Goal: Task Accomplishment & Management: Complete application form

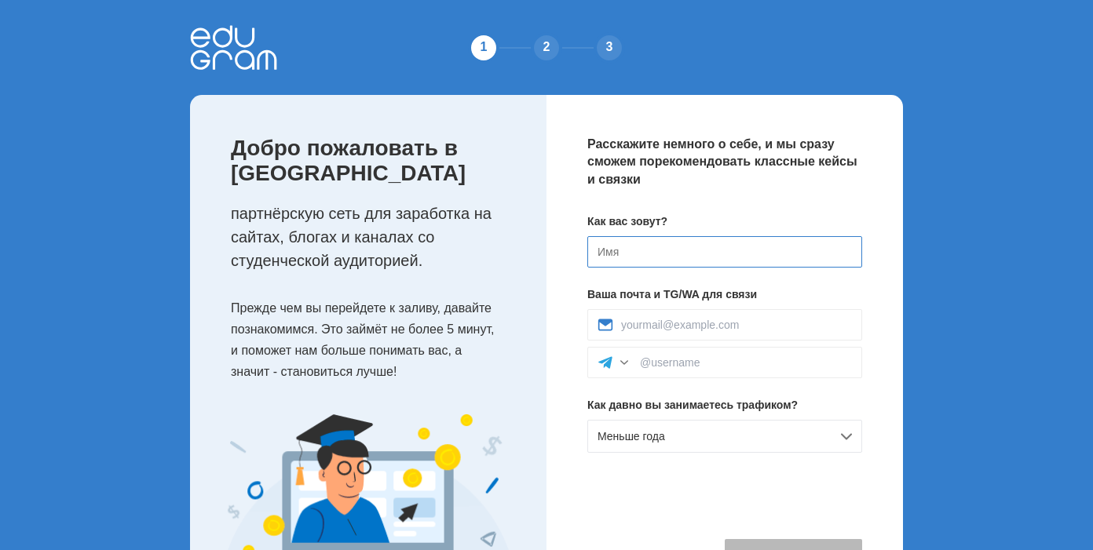
click at [630, 255] on input at bounding box center [724, 251] width 275 height 31
type input "a"
type input "J"
type input "[PERSON_NAME]"
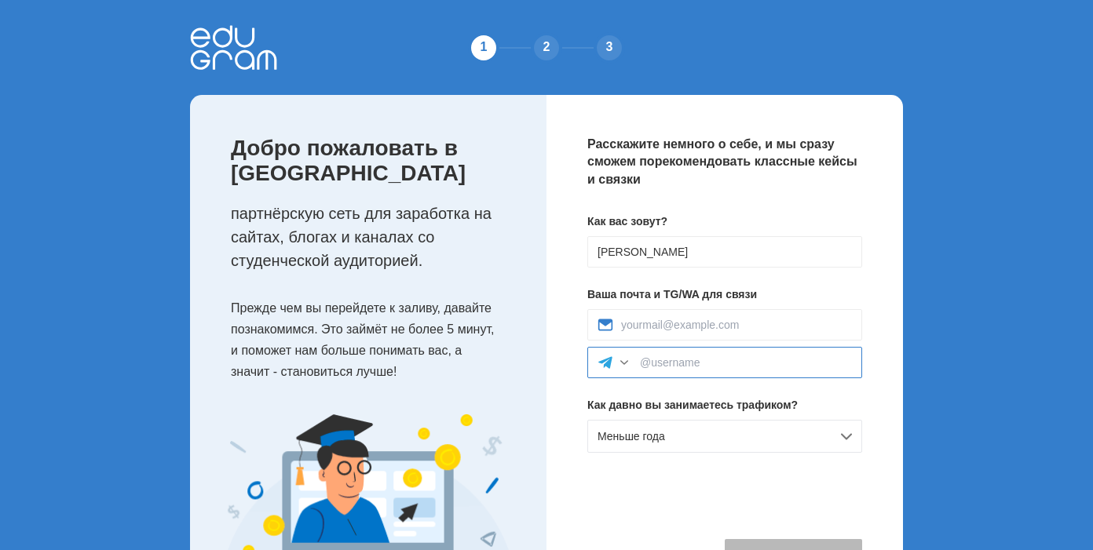
click at [697, 363] on input at bounding box center [746, 362] width 212 height 13
paste input """
type input """
type input "@adm1ngmz"
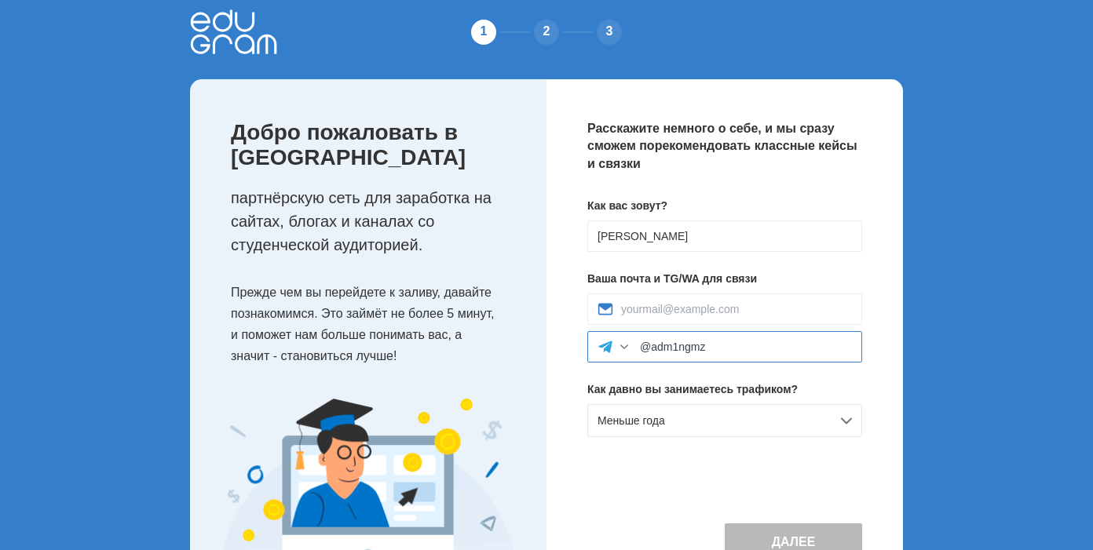
scroll to position [23, 0]
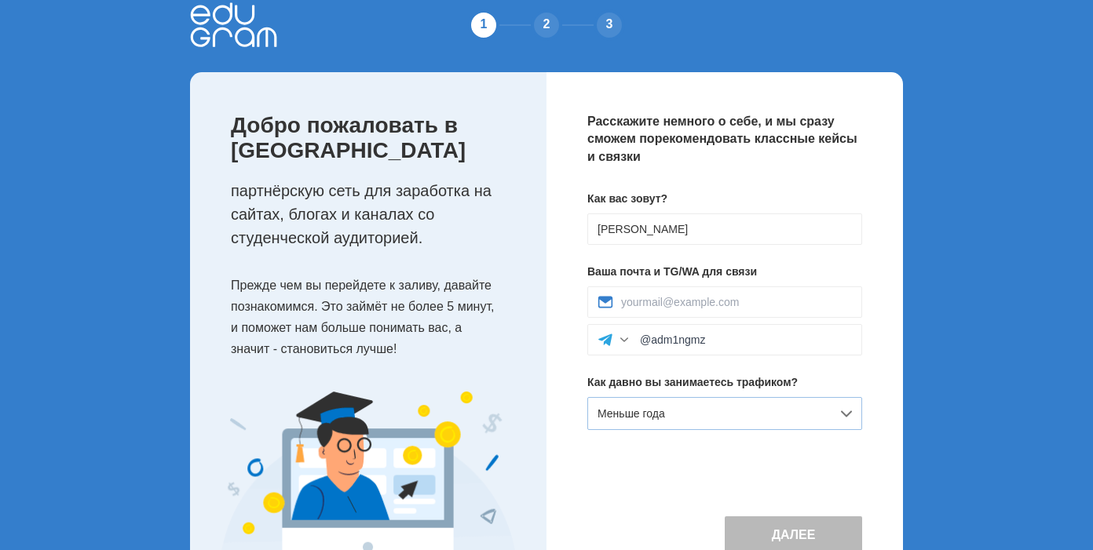
click at [774, 418] on div "Меньше года" at bounding box center [724, 413] width 275 height 33
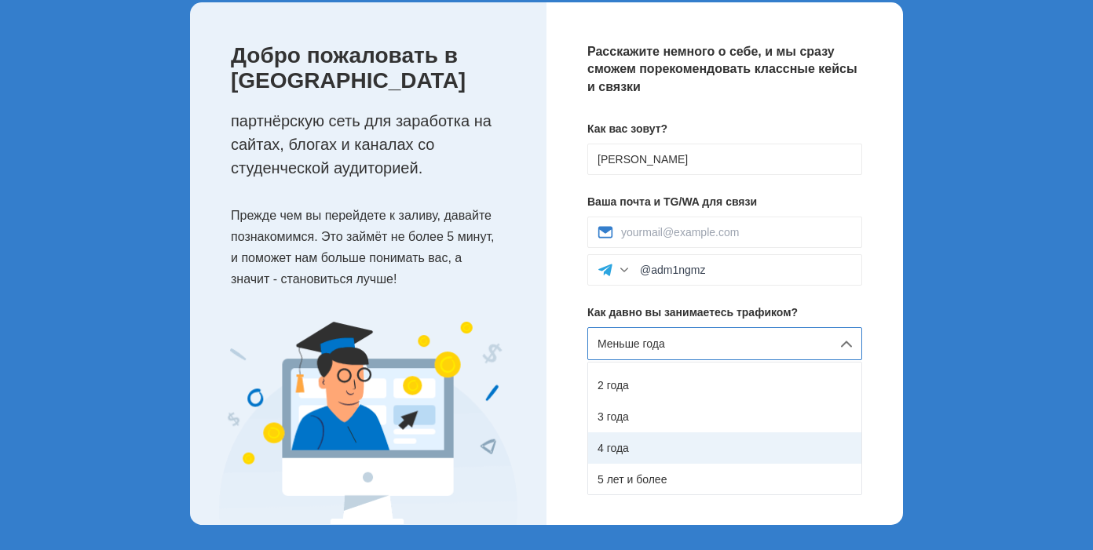
scroll to position [114, 0]
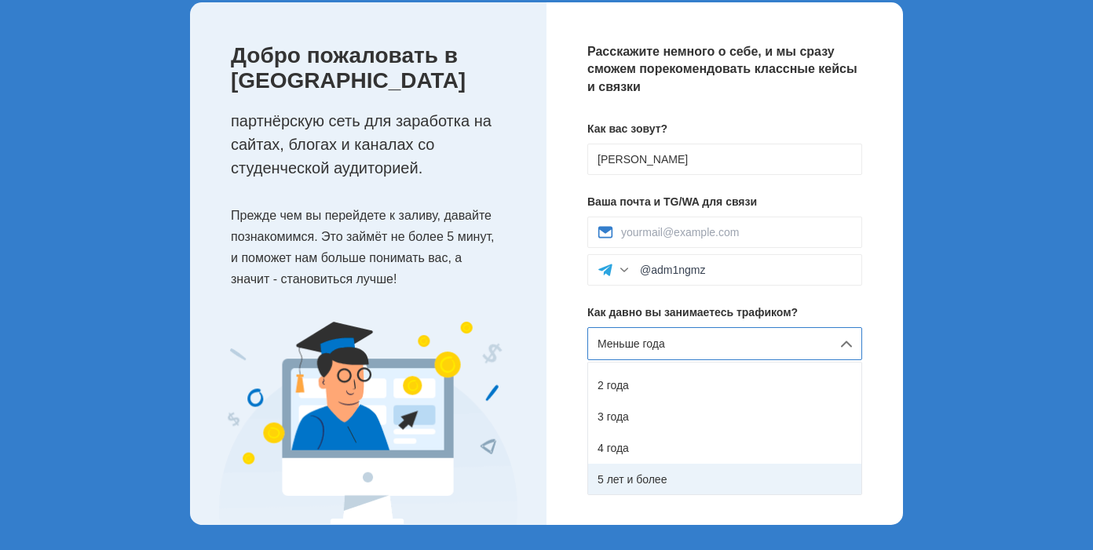
click at [708, 464] on div "5 лет и более" at bounding box center [724, 479] width 273 height 31
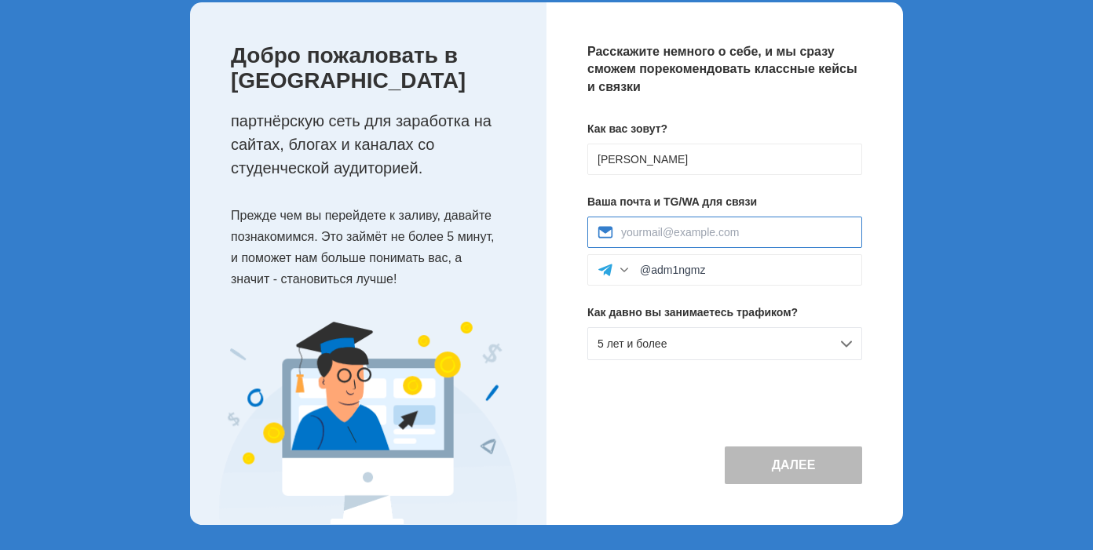
click at [684, 226] on input at bounding box center [736, 232] width 231 height 13
type input "adm1ngmz@yandex.ru"
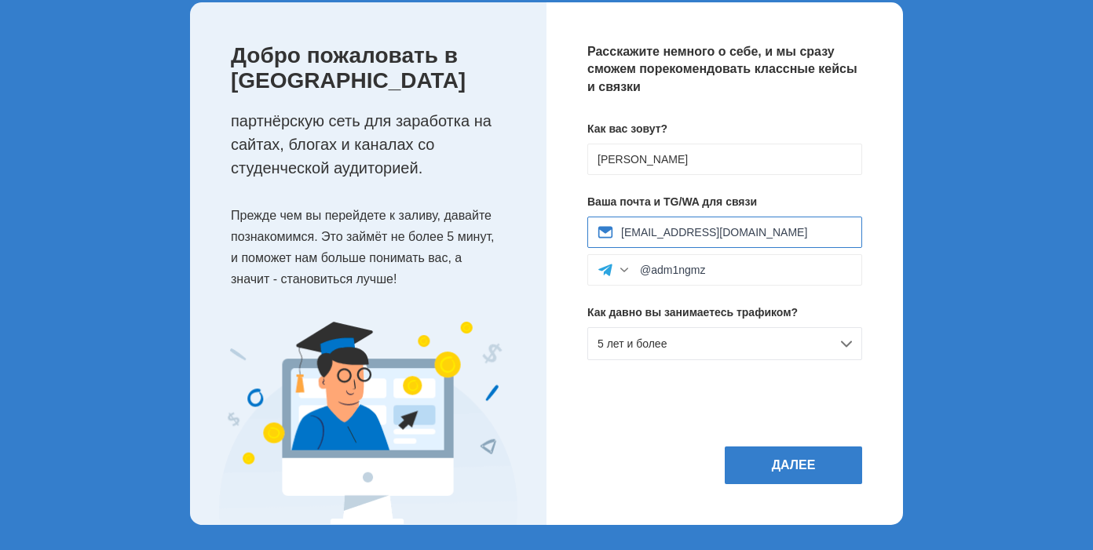
scroll to position [110, 0]
click at [778, 473] on button "Далее" at bounding box center [792, 466] width 137 height 38
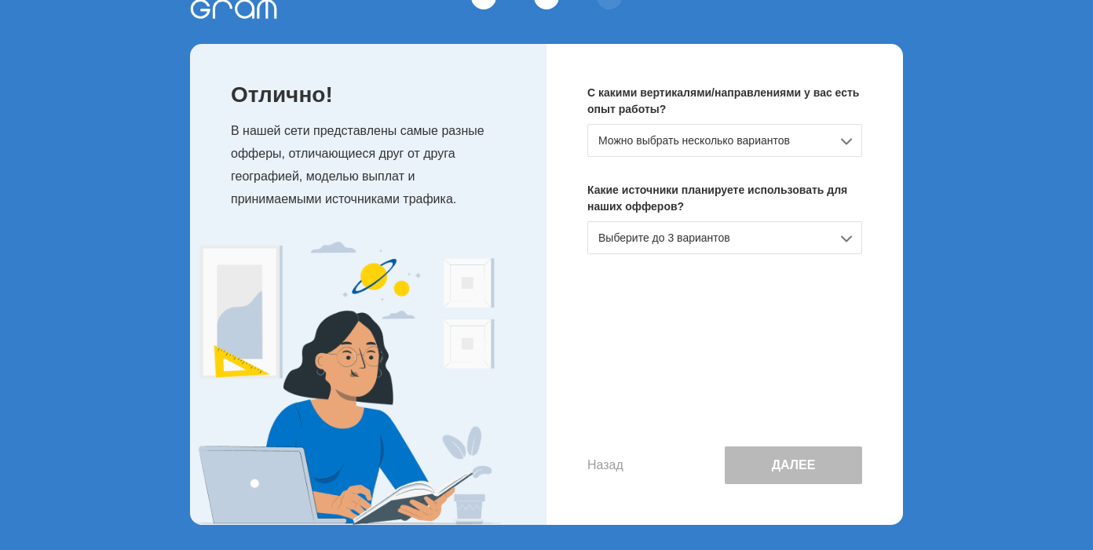
scroll to position [0, 0]
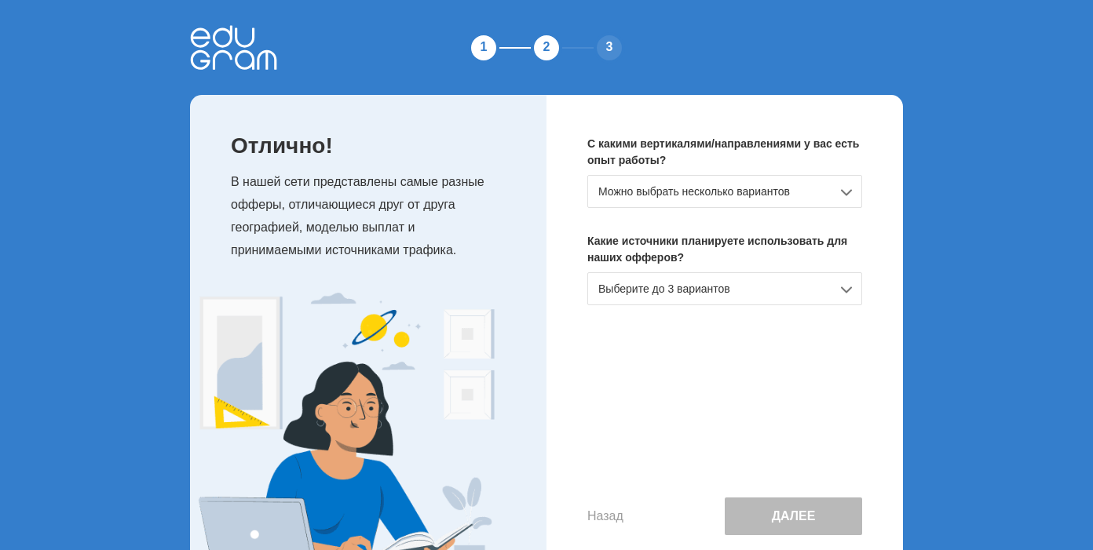
click at [703, 190] on div "Можно выбрать несколько вариантов" at bounding box center [724, 191] width 275 height 33
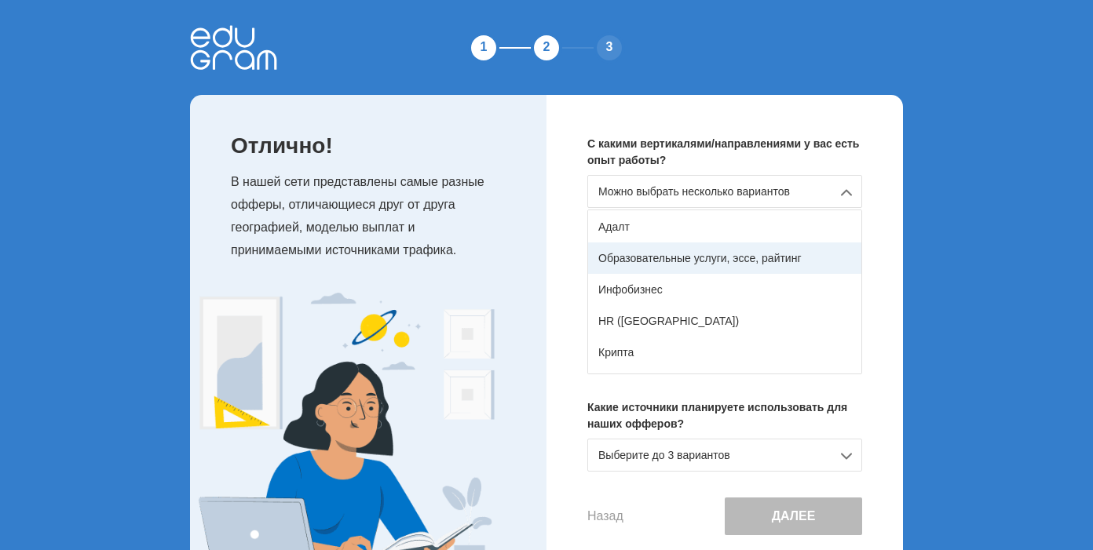
scroll to position [174, 0]
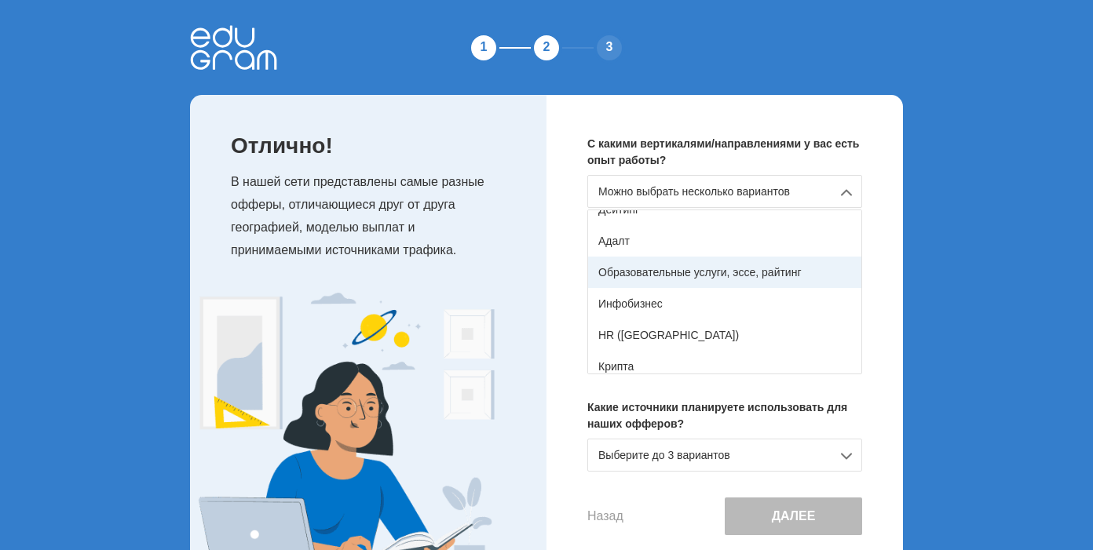
click at [708, 265] on div "Образовательные услуги, эссе, райтинг" at bounding box center [724, 272] width 273 height 31
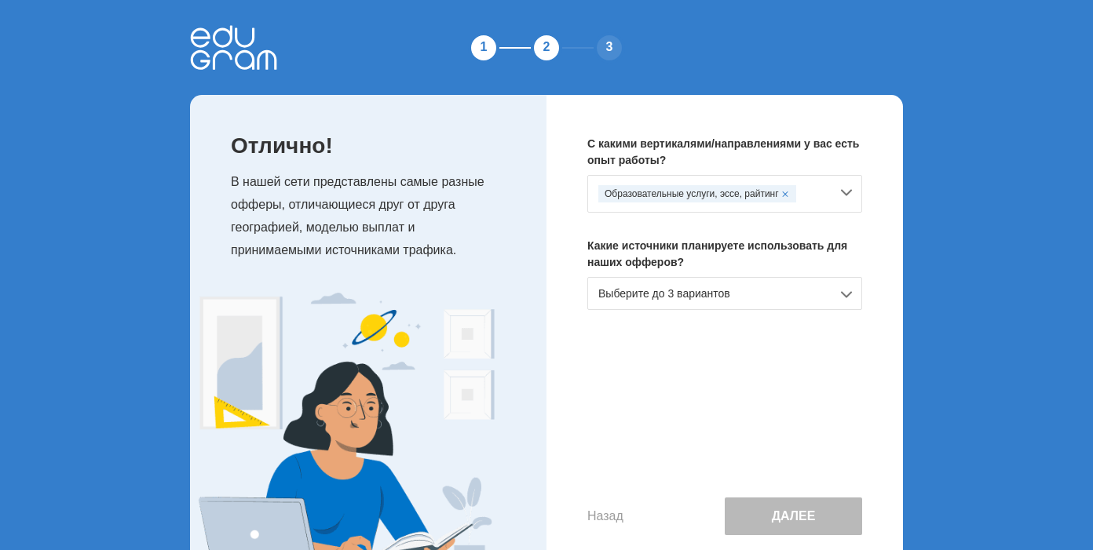
click at [721, 290] on div "Выберите до 3 вариантов" at bounding box center [724, 293] width 275 height 33
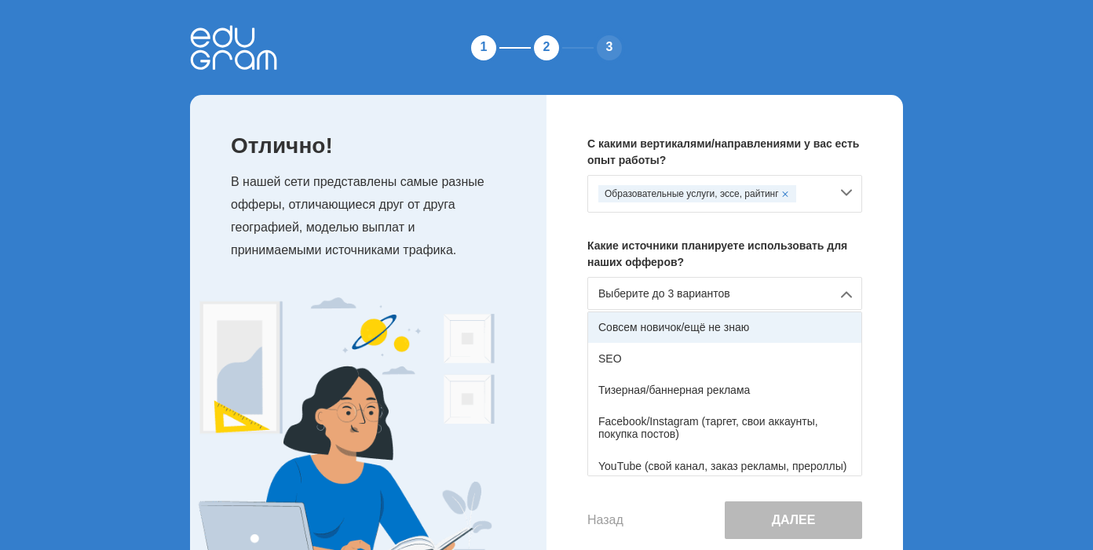
scroll to position [0, 0]
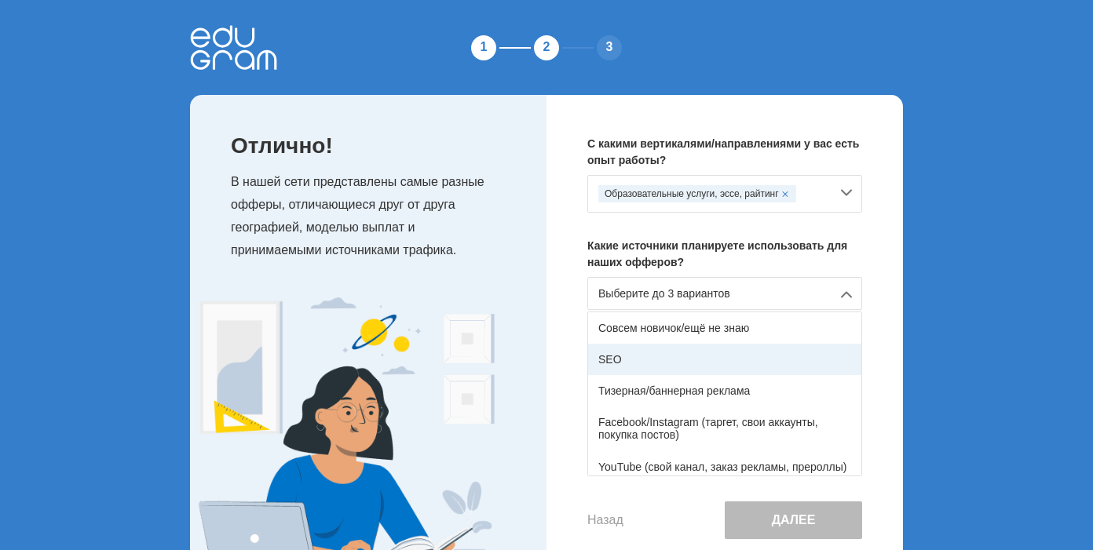
click at [705, 364] on div "SEO" at bounding box center [724, 359] width 273 height 31
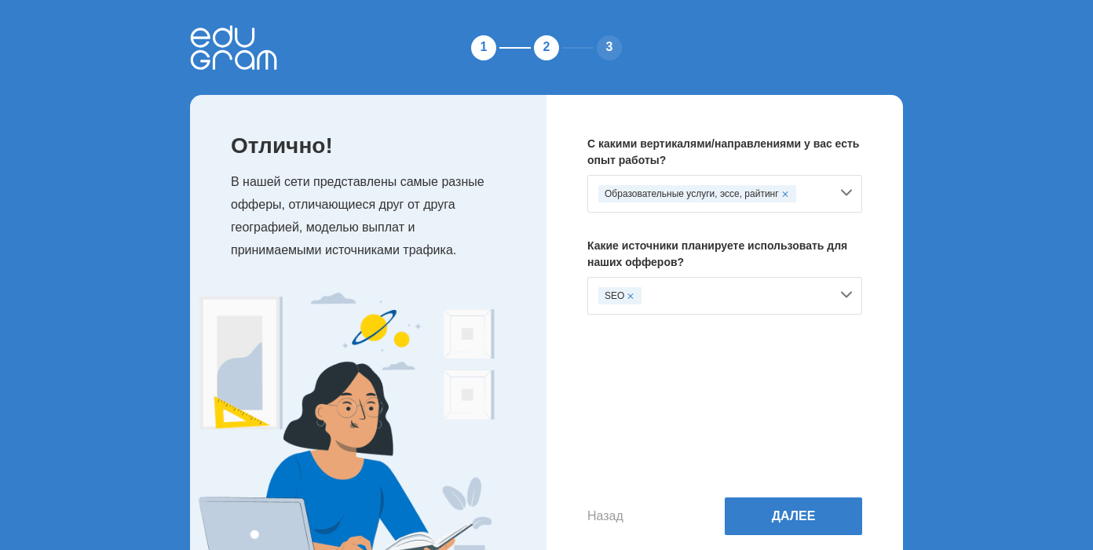
click at [740, 305] on div "SEO" at bounding box center [724, 296] width 275 height 38
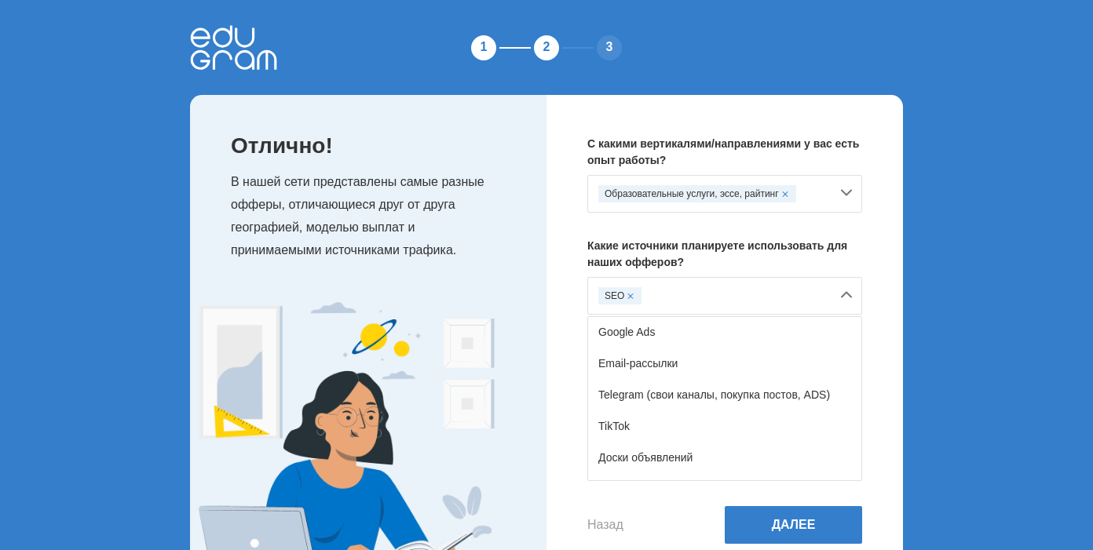
scroll to position [177, 0]
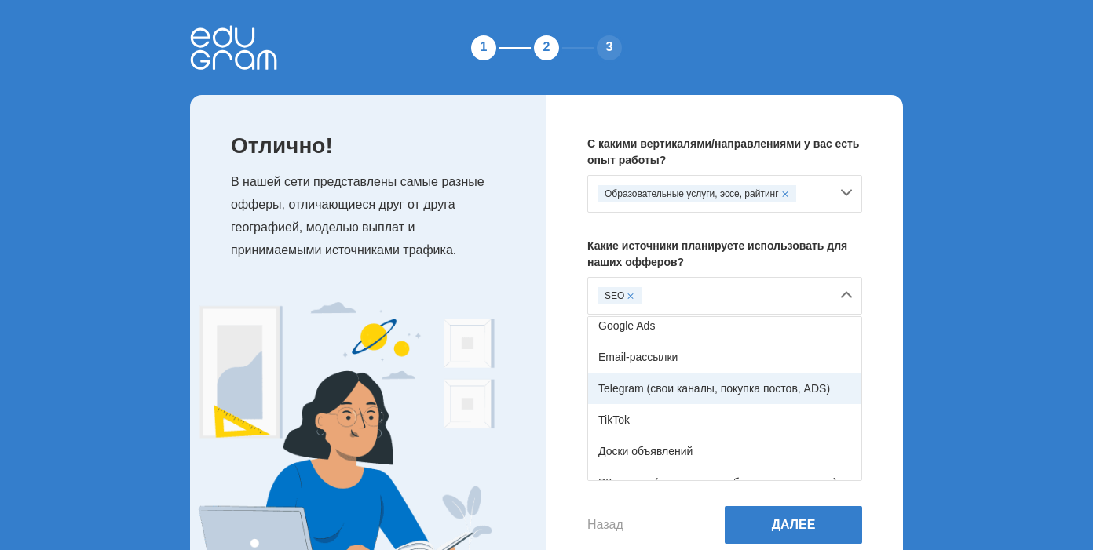
click at [738, 404] on div "Telegram (свои каналы, покупка постов, ADS)" at bounding box center [724, 388] width 273 height 31
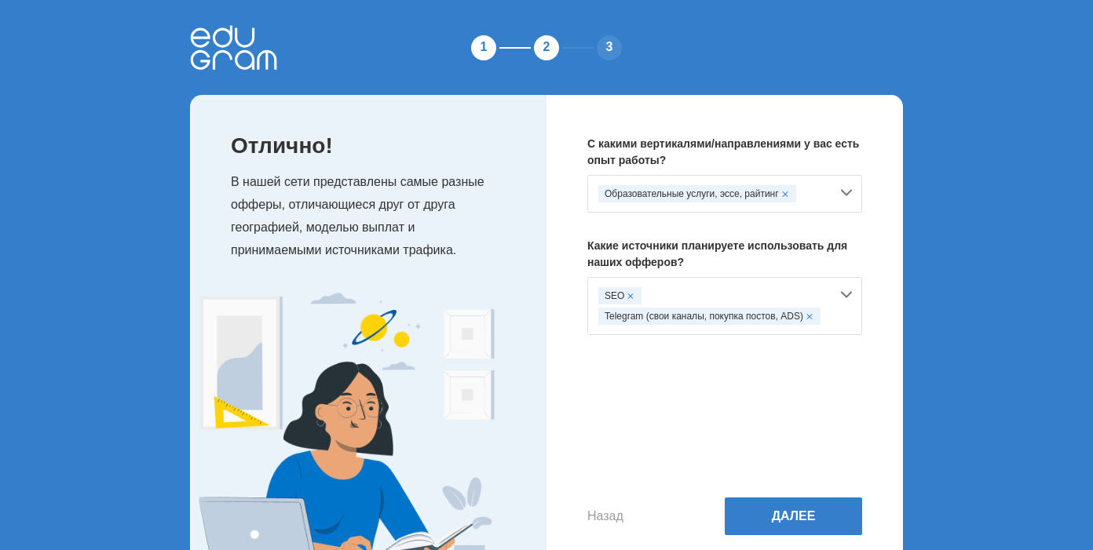
click at [751, 297] on div "SEO Telegram (свои каналы, покупка постов, ADS)" at bounding box center [714, 306] width 232 height 38
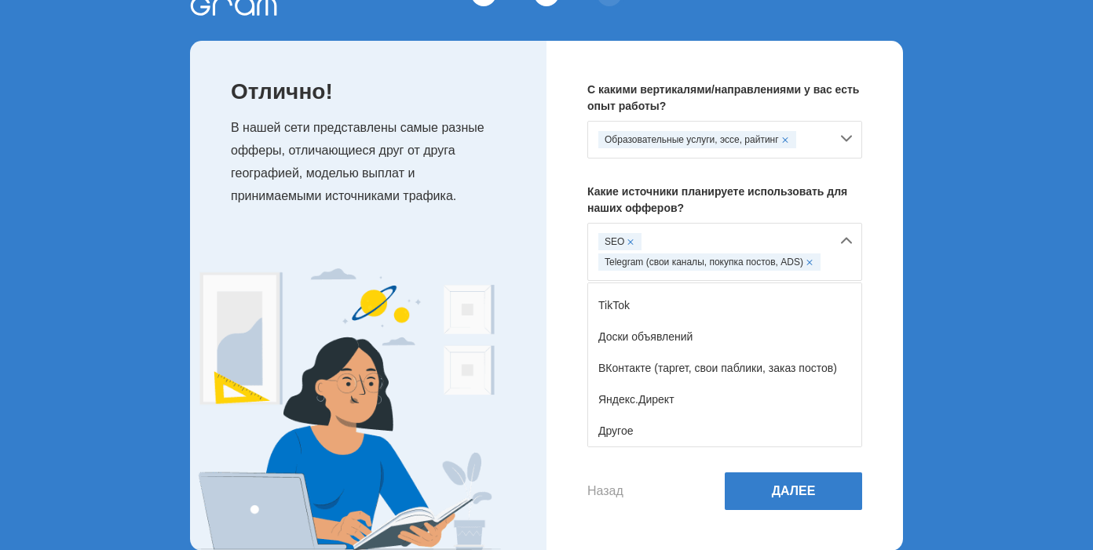
scroll to position [68, 0]
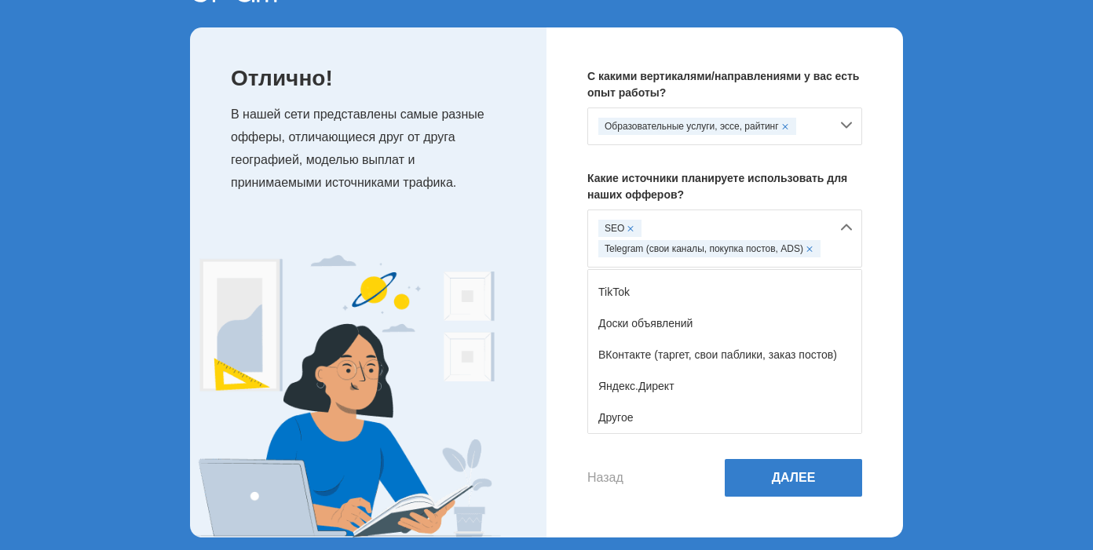
click at [570, 368] on div "С какими вертикалями/направлениями у вас есть опыт работы? Образовательные услу…" at bounding box center [724, 282] width 356 height 510
click at [837, 228] on div "SEO Telegram (свои каналы, покупка постов, ADS)" at bounding box center [724, 239] width 275 height 58
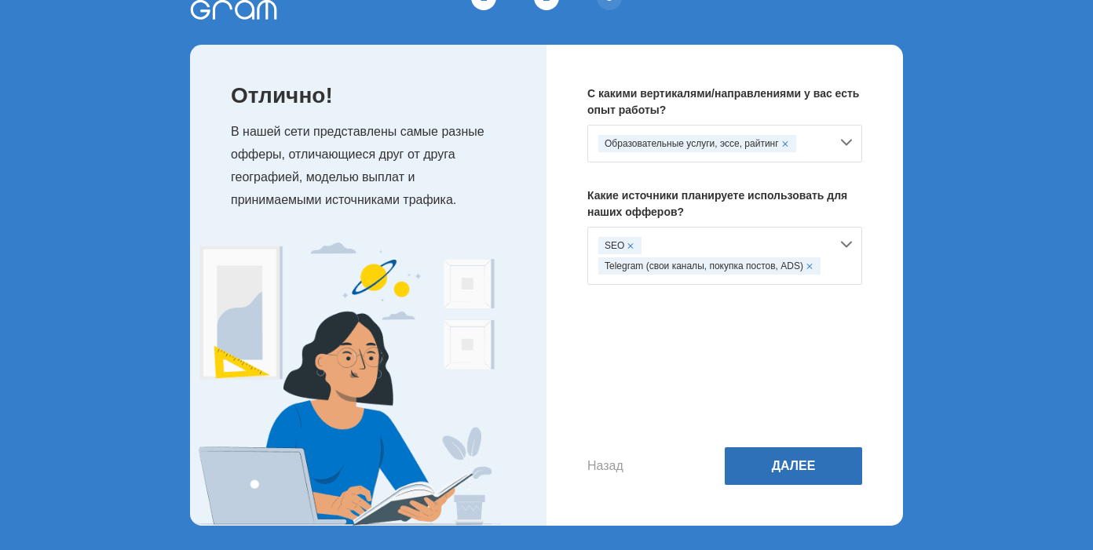
click at [770, 465] on button "Далее" at bounding box center [792, 466] width 137 height 38
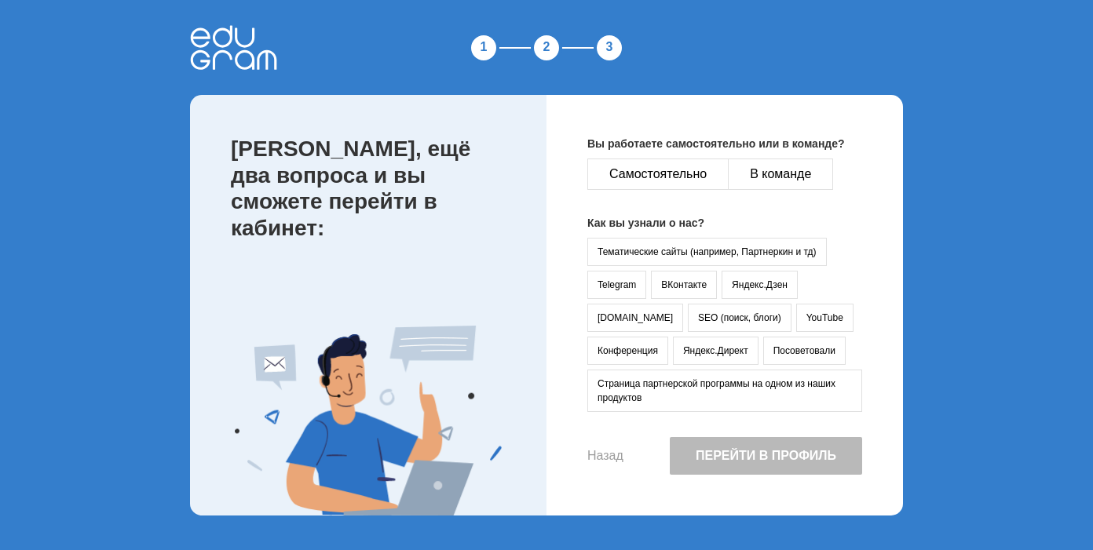
scroll to position [0, 0]
click at [701, 177] on button "Самостоятельно" at bounding box center [657, 174] width 141 height 31
click at [636, 282] on button "Telegram" at bounding box center [616, 285] width 59 height 28
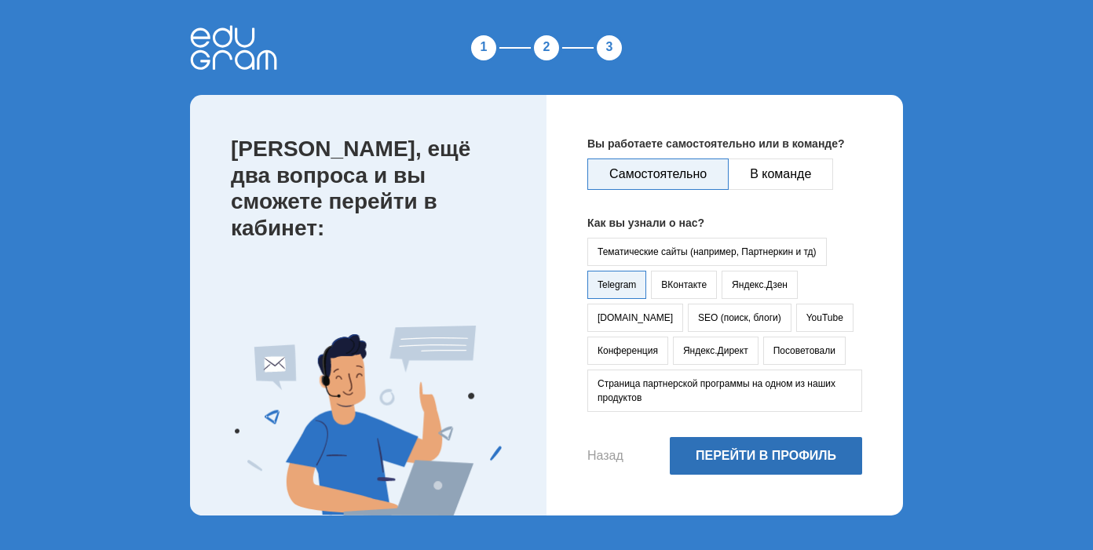
click at [771, 454] on button "Перейти в профиль" at bounding box center [766, 456] width 192 height 38
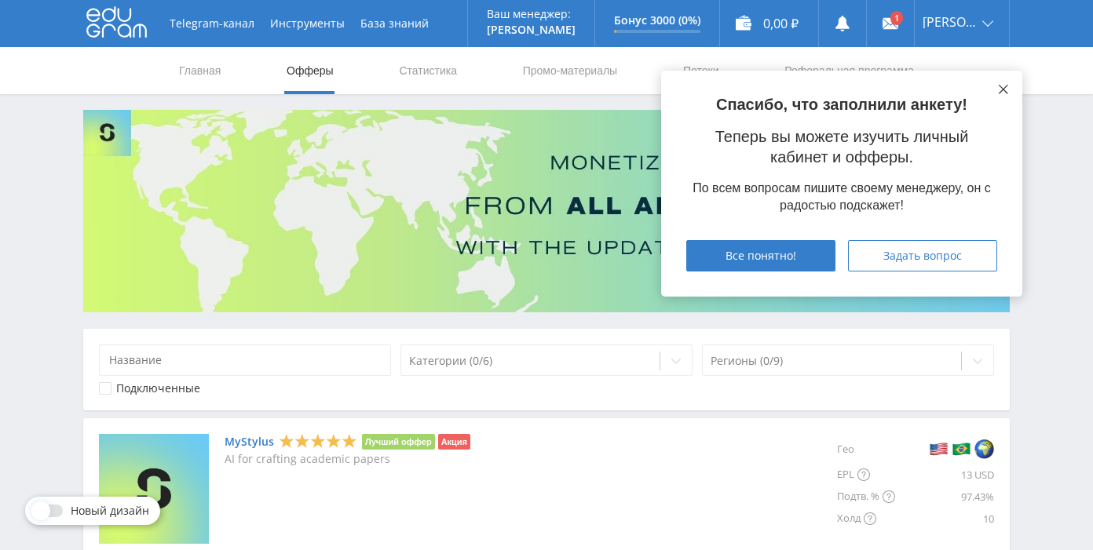
click at [1002, 86] on icon at bounding box center [1002, 89] width 9 height 9
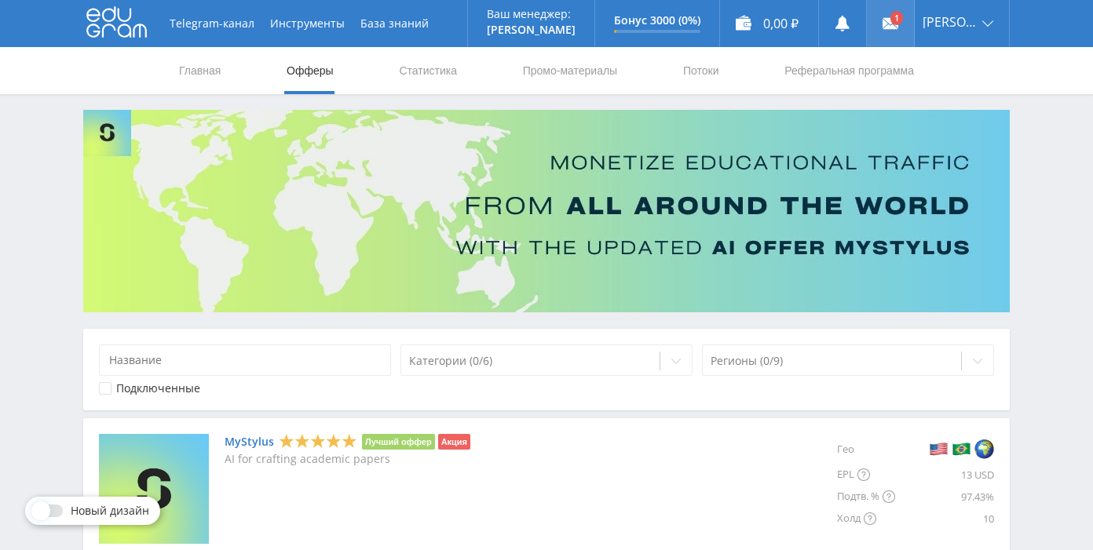
click at [898, 24] on use at bounding box center [890, 23] width 16 height 11
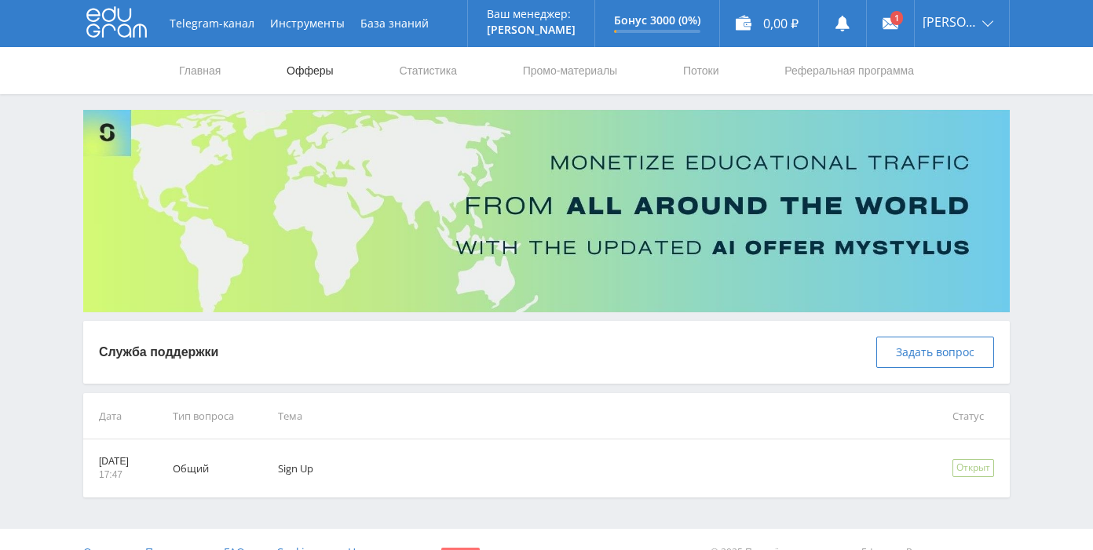
click at [287, 71] on link "Офферы" at bounding box center [310, 70] width 50 height 47
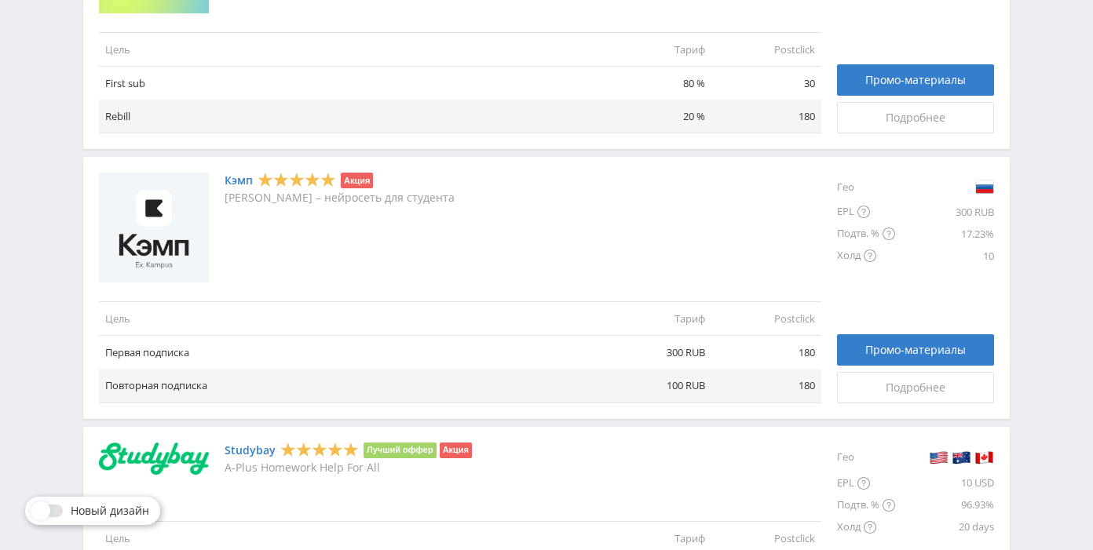
scroll to position [810, 0]
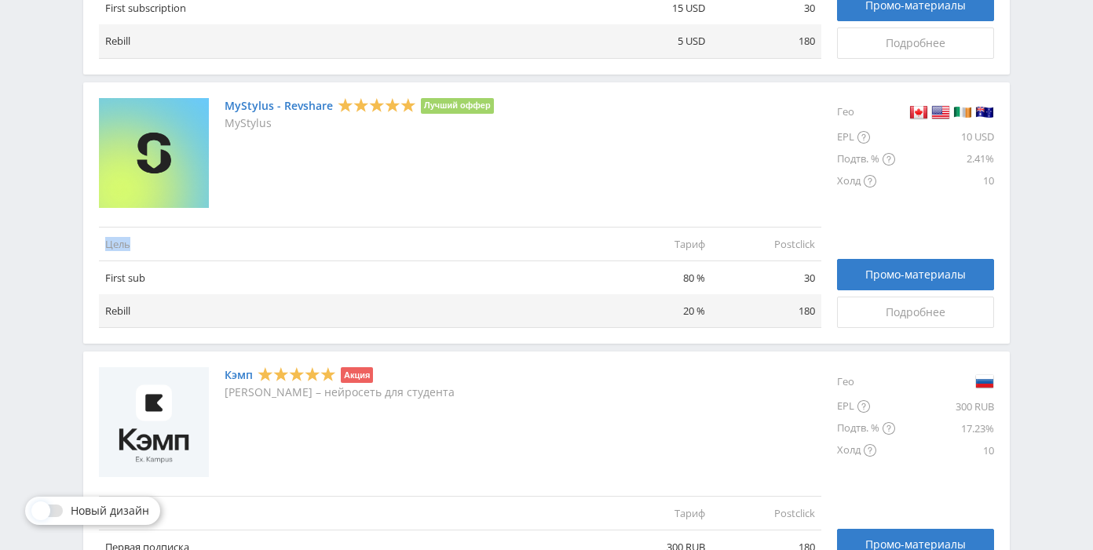
drag, startPoint x: 413, startPoint y: 243, endPoint x: 410, endPoint y: 188, distance: 55.0
click at [410, 188] on div "MyStylus - Revshare Лучший оффер MyStylus Цель Тариф Postclick First sub 80 % 3…" at bounding box center [460, 213] width 722 height 231
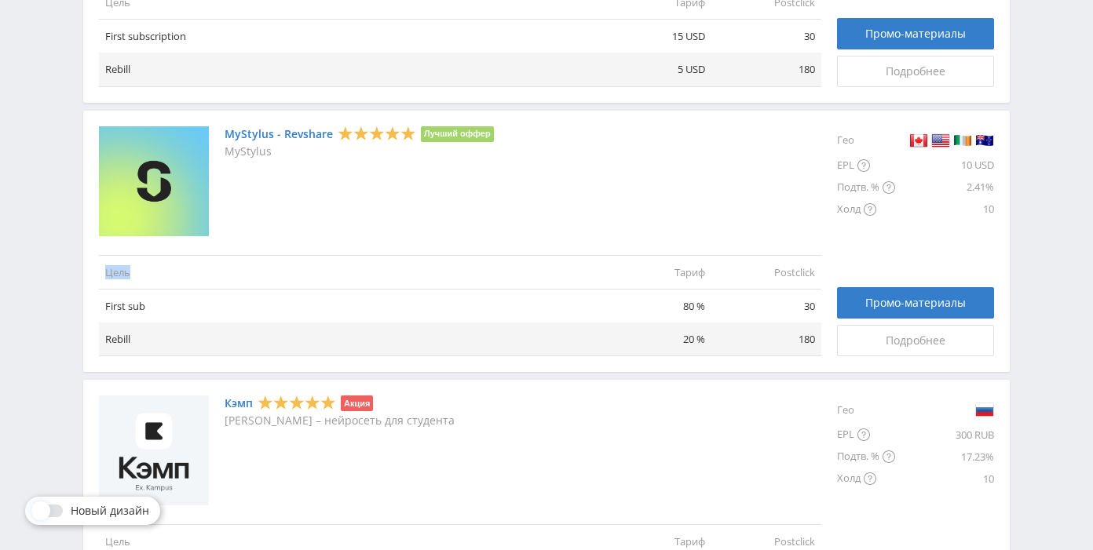
click at [410, 188] on div "MyStylus - Revshare Лучший оффер MyStylus" at bounding box center [358, 181] width 269 height 110
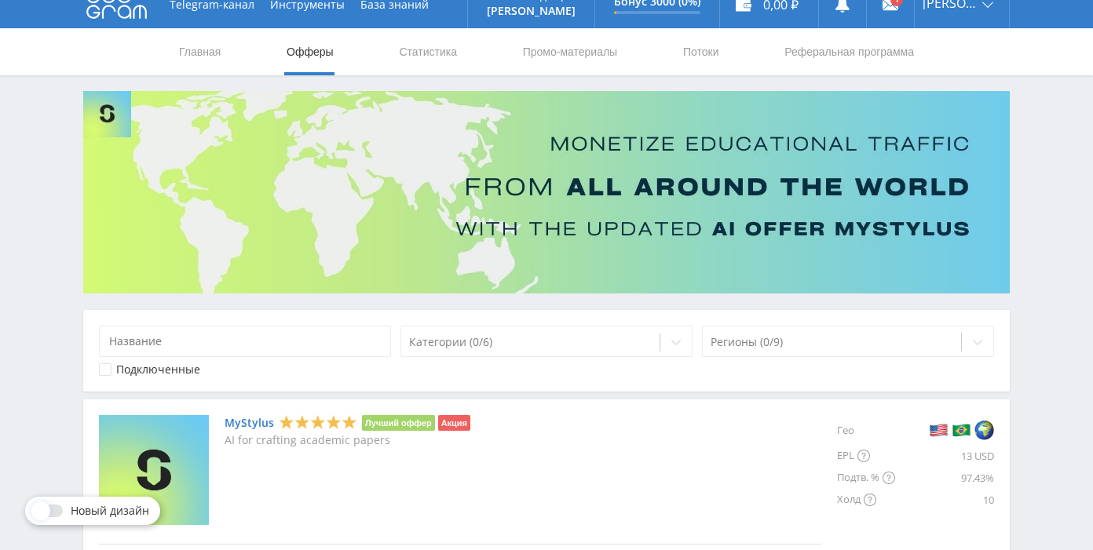
scroll to position [20, 0]
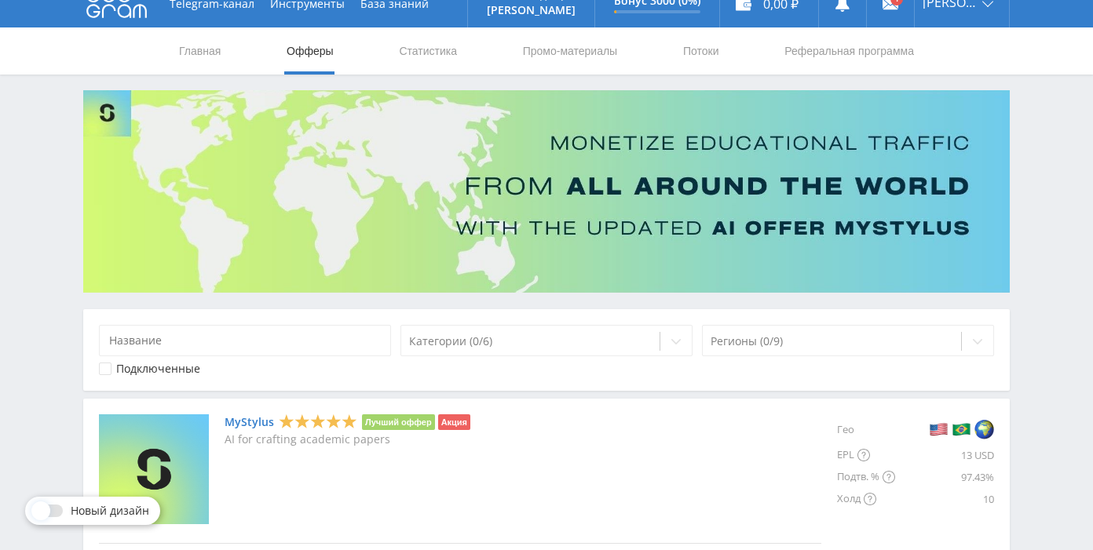
click at [227, 49] on nav "Главная Офферы Статистика Промо-материалы Потоки Реферальная программа" at bounding box center [546, 50] width 738 height 47
click at [205, 49] on link "Главная" at bounding box center [199, 50] width 45 height 47
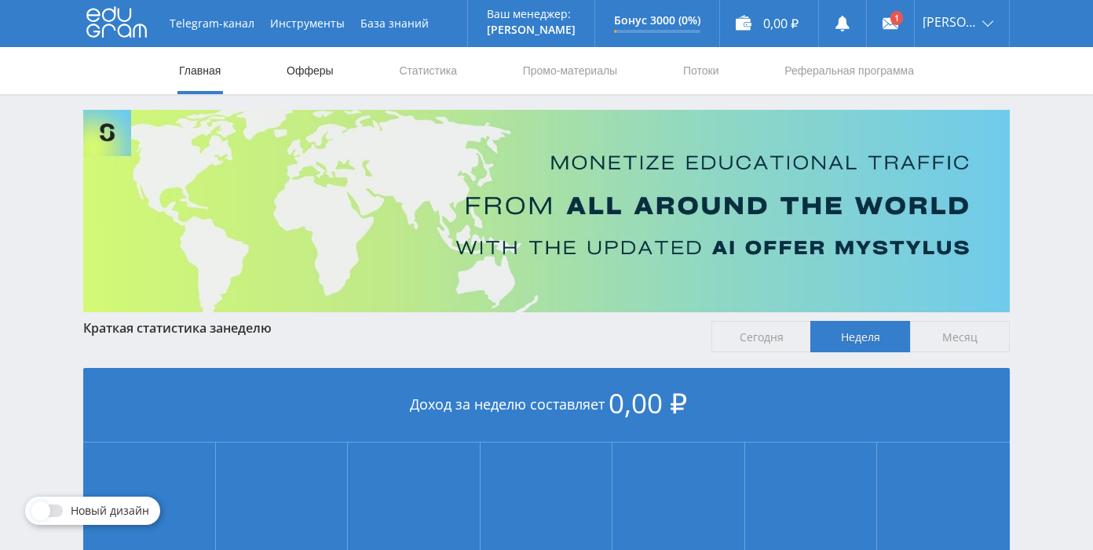
click at [300, 71] on link "Офферы" at bounding box center [310, 70] width 50 height 47
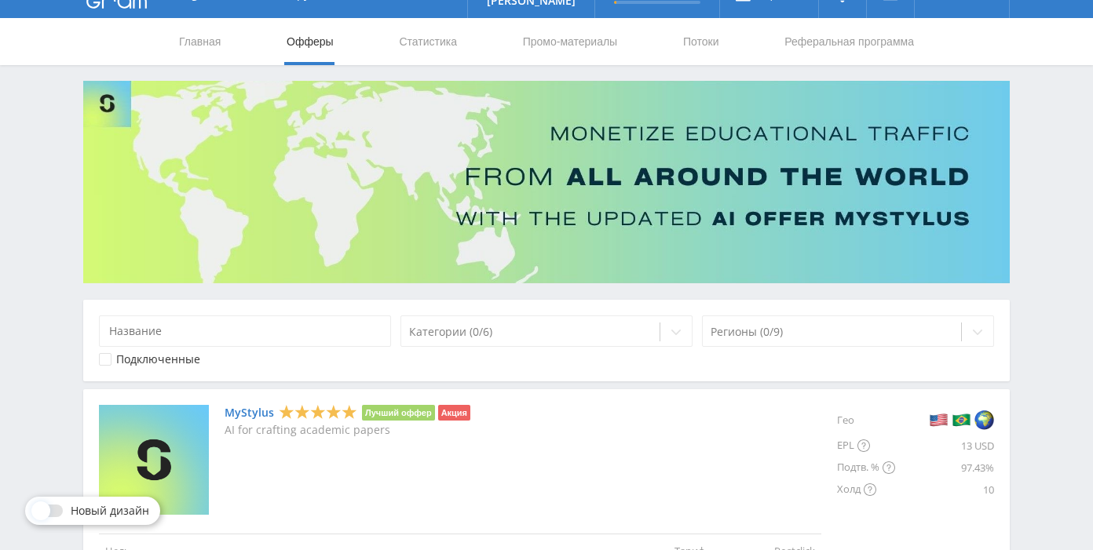
scroll to position [32, 0]
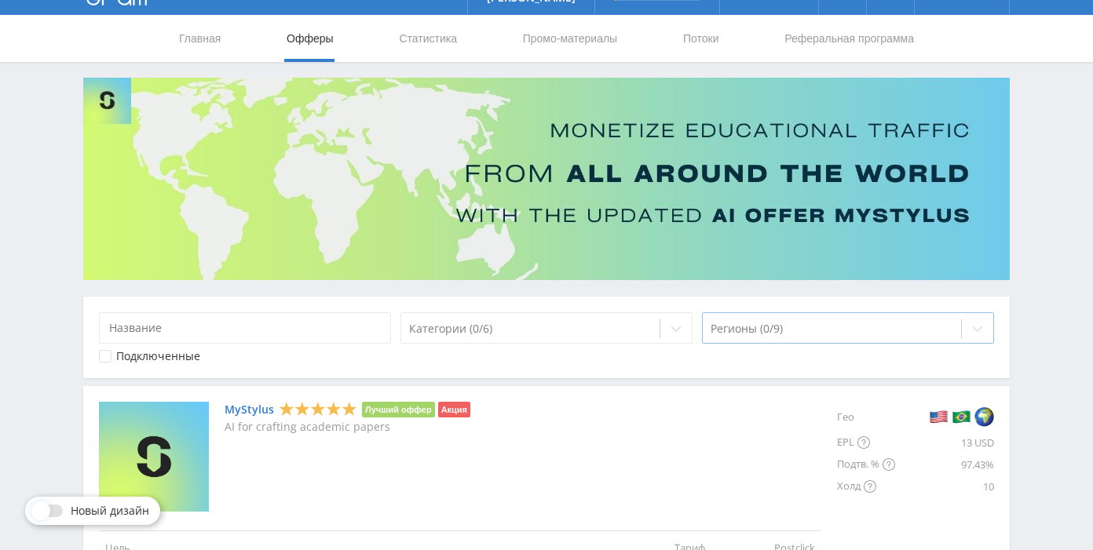
click at [724, 333] on div at bounding box center [831, 329] width 243 height 16
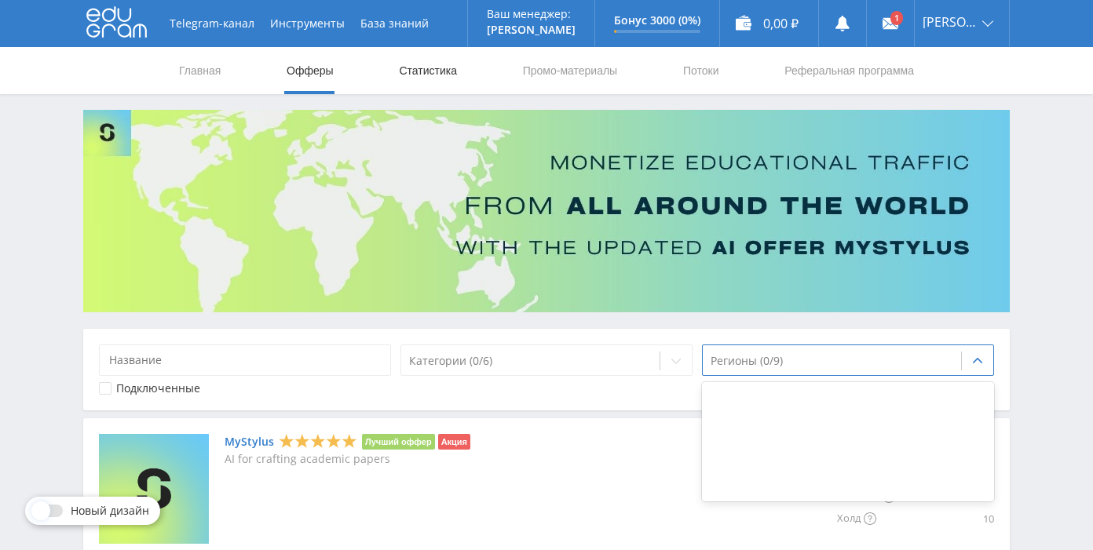
click at [423, 70] on link "Статистика" at bounding box center [427, 70] width 61 height 47
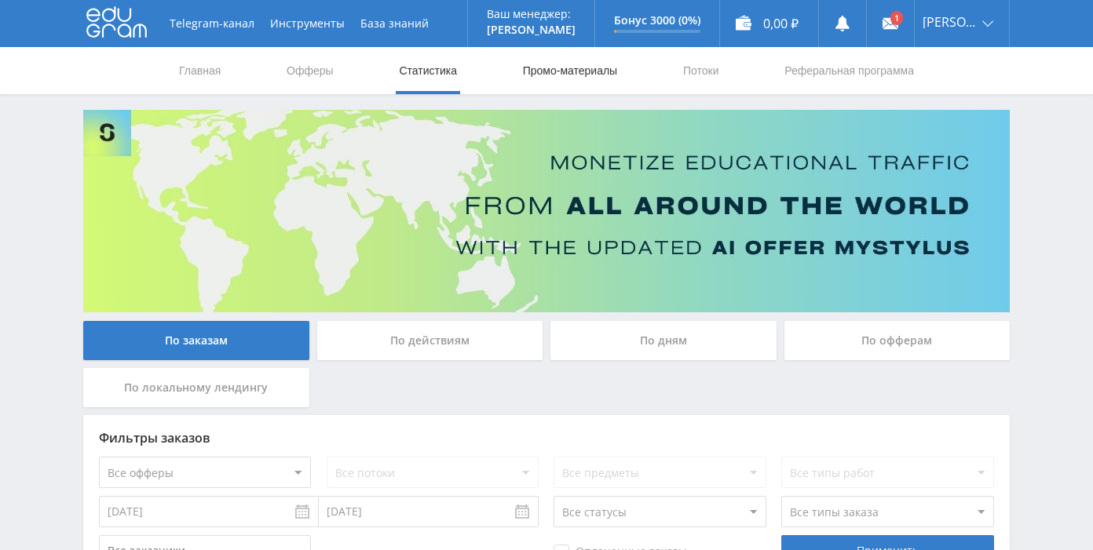
click at [553, 73] on link "Промо-материалы" at bounding box center [569, 70] width 97 height 47
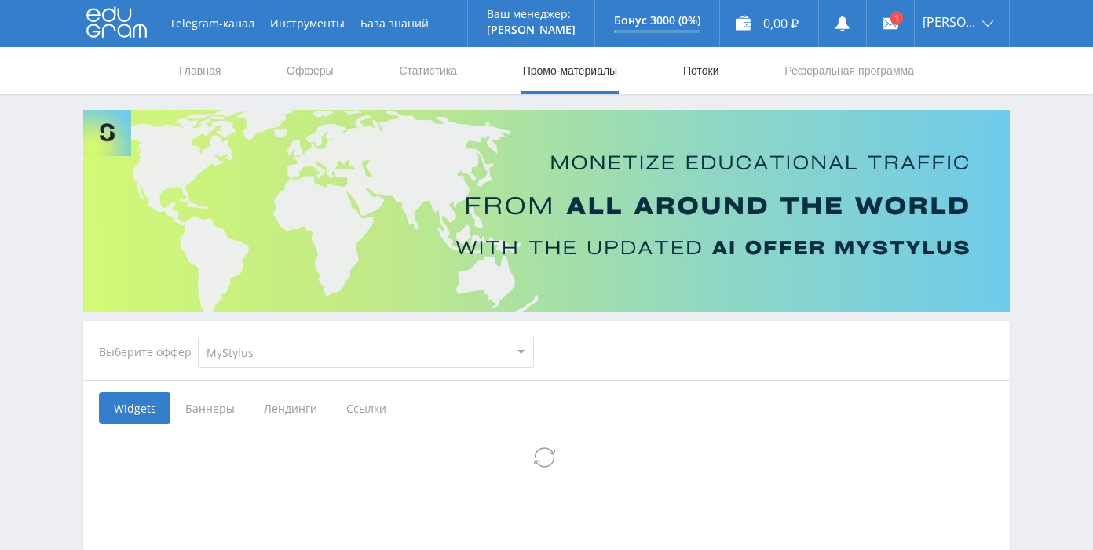
click at [707, 76] on link "Потоки" at bounding box center [700, 70] width 39 height 47
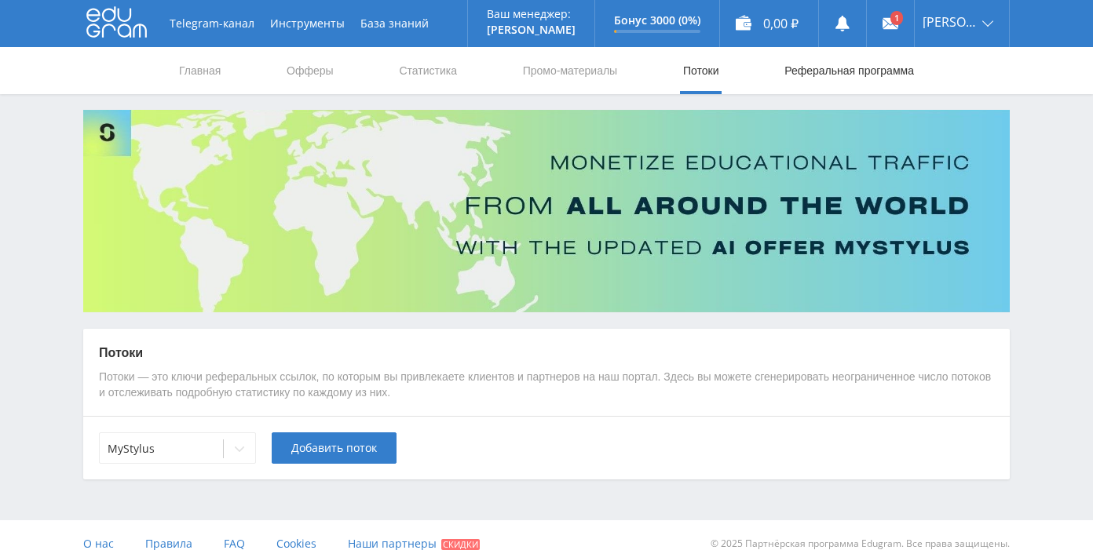
click at [820, 75] on link "Реферальная программа" at bounding box center [849, 70] width 133 height 47
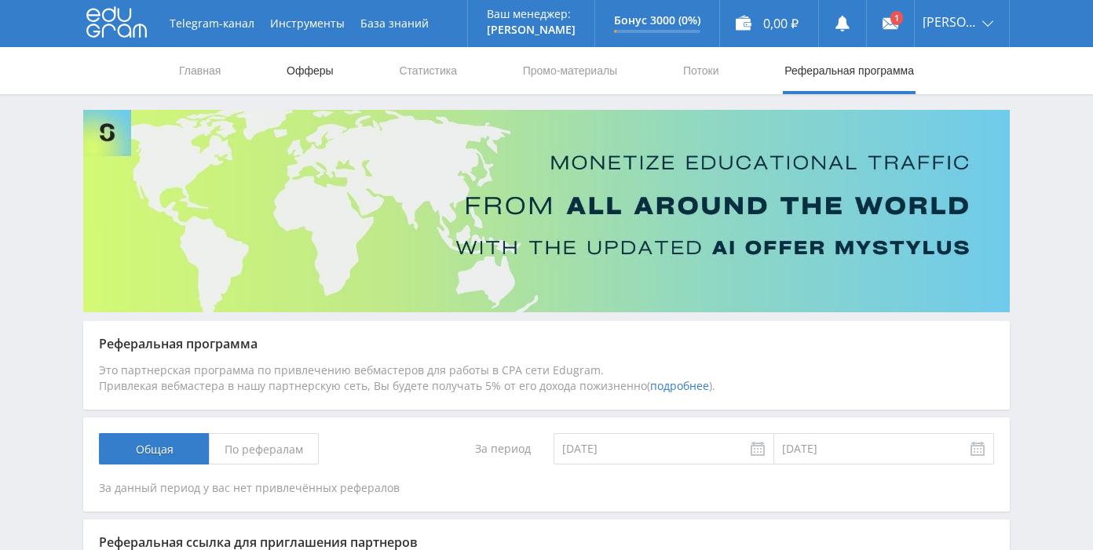
click at [323, 68] on link "Офферы" at bounding box center [310, 70] width 50 height 47
